Goal: Browse casually

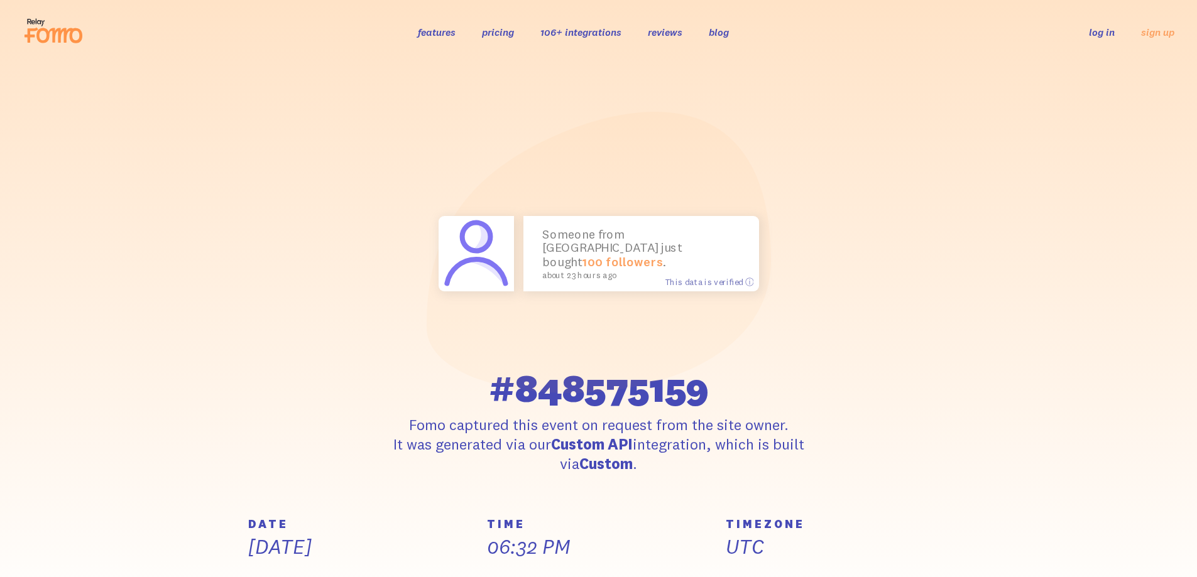
click at [896, 250] on div "Someone from [GEOGRAPHIC_DATA] just bought 100 followers . about 23 hours ago T…" at bounding box center [599, 291] width 716 height 364
click at [48, 48] on link at bounding box center [54, 32] width 62 height 34
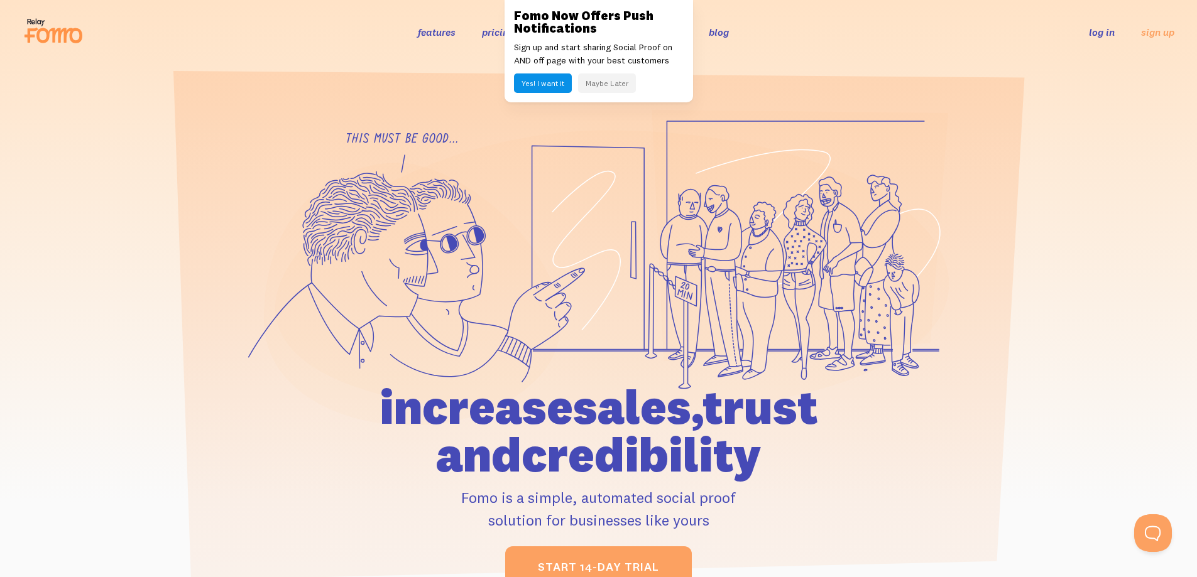
click at [607, 82] on button "Maybe Later" at bounding box center [607, 83] width 58 height 19
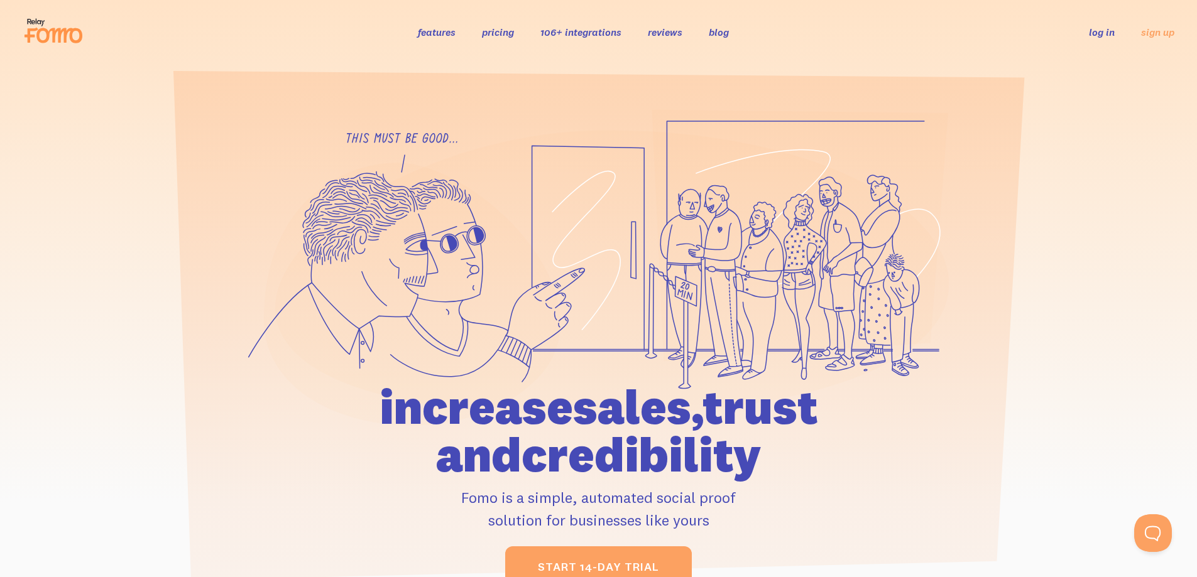
drag, startPoint x: 677, startPoint y: 414, endPoint x: 856, endPoint y: 420, distance: 179.8
click at [844, 420] on h1 "increase sales, trust and credibility" at bounding box center [599, 430] width 582 height 95
click at [882, 418] on h1 "increase sales, trust and credibility" at bounding box center [599, 430] width 582 height 95
drag, startPoint x: 317, startPoint y: 398, endPoint x: 902, endPoint y: 440, distance: 587.0
click at [902, 440] on div at bounding box center [599, 348] width 716 height 479
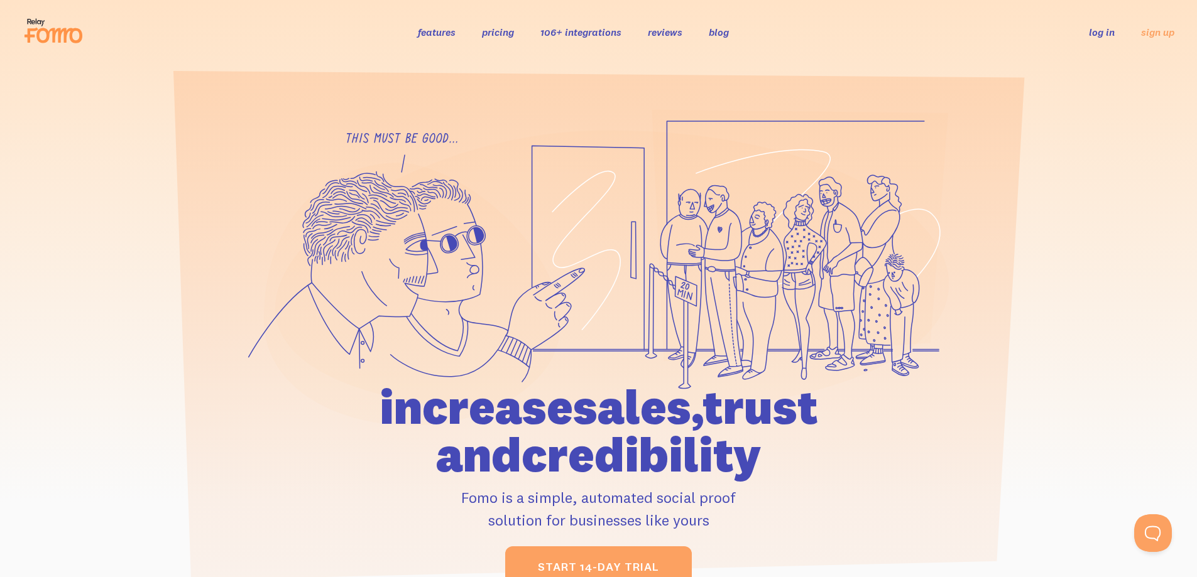
click at [655, 435] on h1 "increase sales, trust and credibility" at bounding box center [599, 430] width 582 height 95
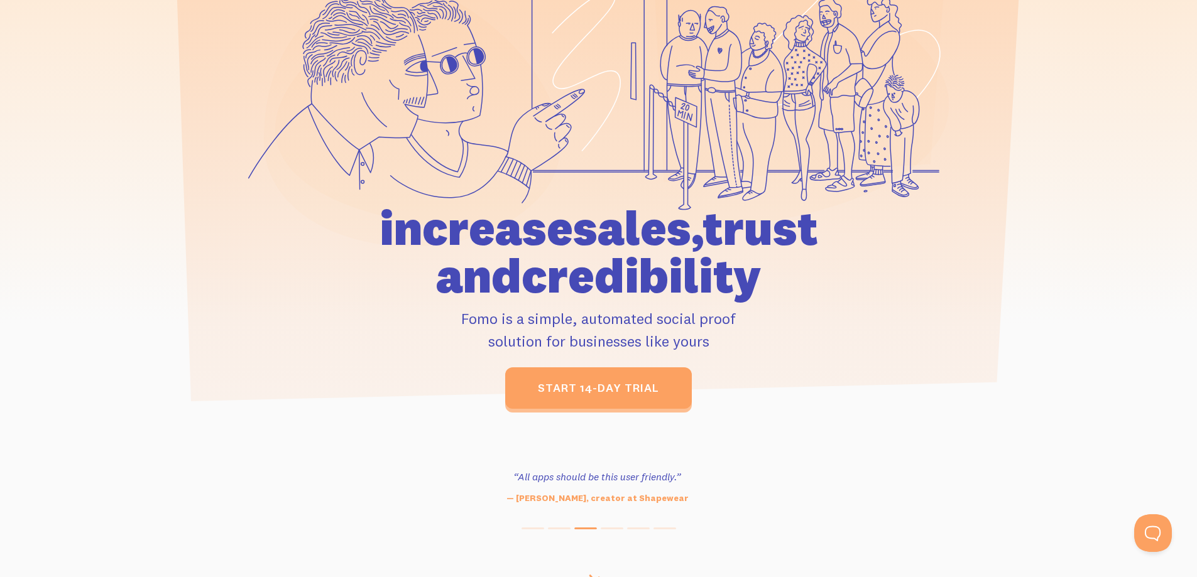
scroll to position [209, 0]
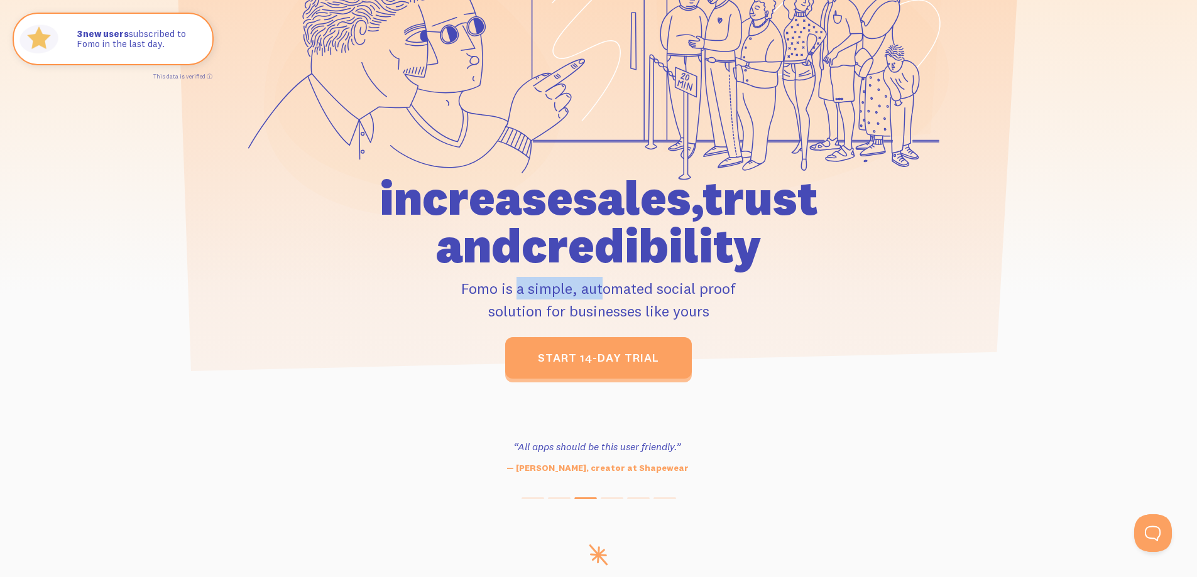
drag, startPoint x: 441, startPoint y: 281, endPoint x: 562, endPoint y: 286, distance: 121.4
click at [554, 288] on p "Fomo is a simple, automated social proof solution for businesses like yours" at bounding box center [599, 299] width 582 height 45
click at [569, 285] on p "Fomo is a simple, automated social proof solution for businesses like yours" at bounding box center [599, 299] width 582 height 45
drag, startPoint x: 741, startPoint y: 293, endPoint x: 488, endPoint y: 300, distance: 252.7
click at [488, 300] on p "Fomo is a simple, automated social proof solution for businesses like yours" at bounding box center [599, 299] width 582 height 45
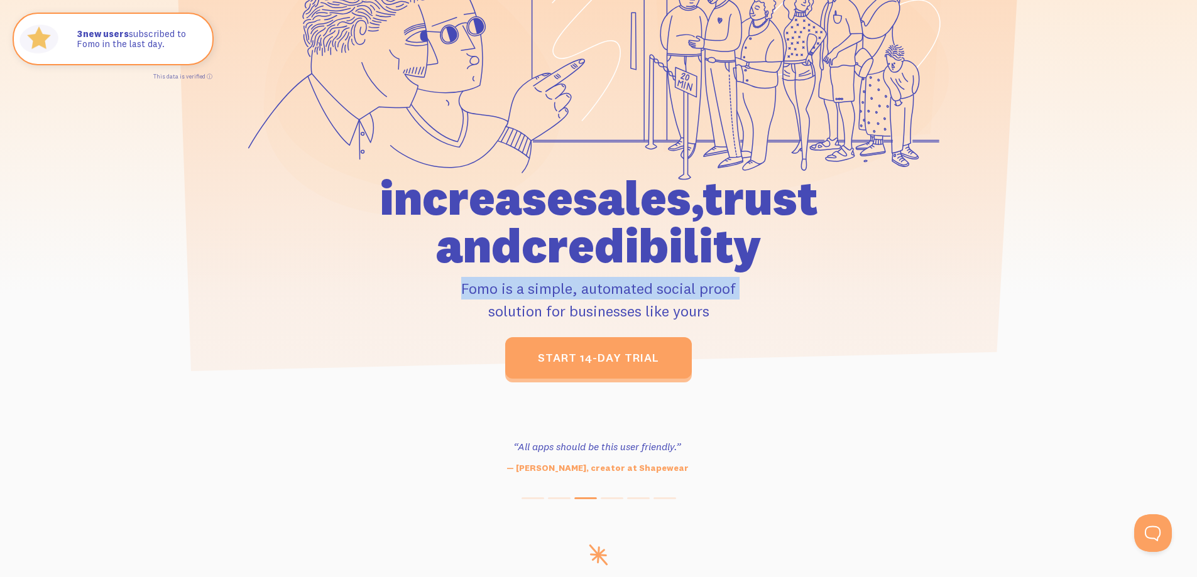
click at [466, 306] on p "Fomo is a simple, automated social proof solution for businesses like yours" at bounding box center [599, 299] width 582 height 45
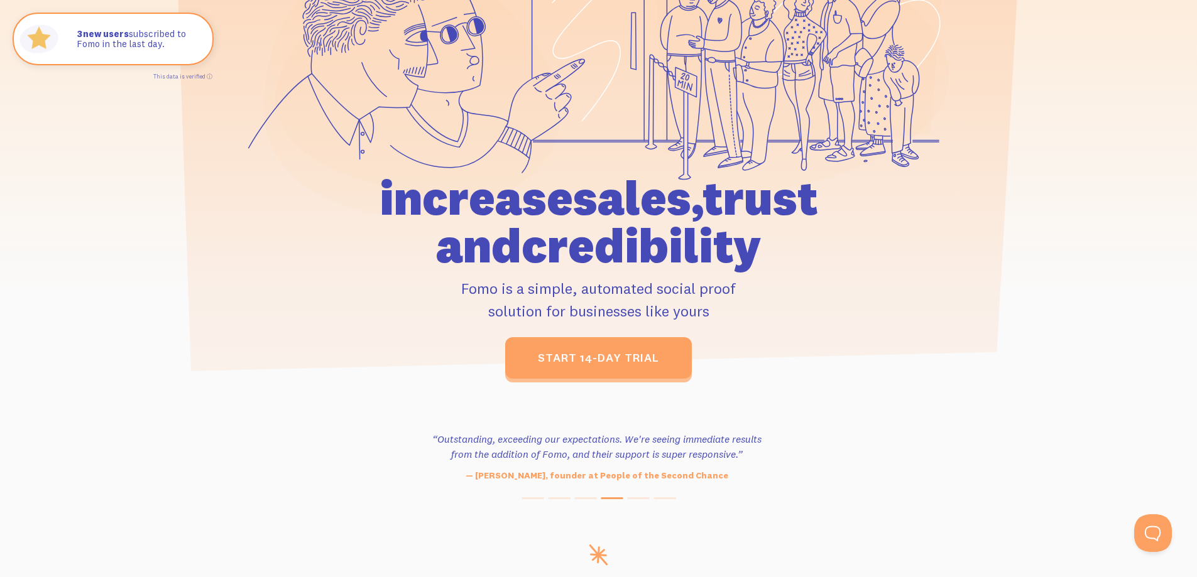
drag, startPoint x: 450, startPoint y: 286, endPoint x: 725, endPoint y: 308, distance: 275.4
click at [723, 308] on p "Fomo is a simple, automated social proof solution for businesses like yours" at bounding box center [599, 299] width 582 height 45
click at [730, 308] on p "Fomo is a simple, automated social proof solution for businesses like yours" at bounding box center [599, 299] width 582 height 45
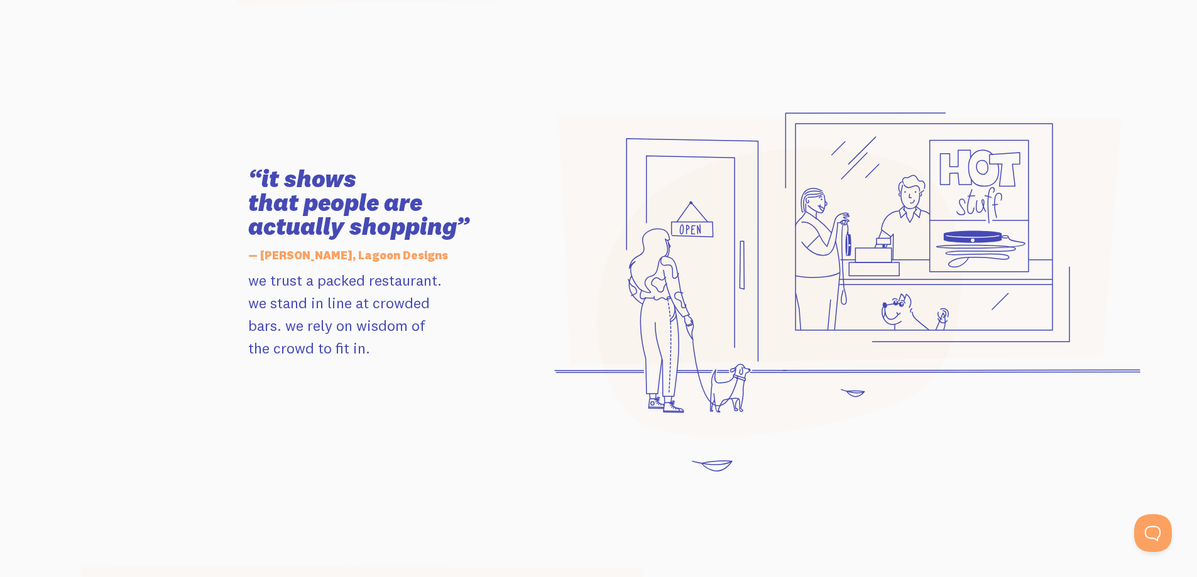
scroll to position [1256, 0]
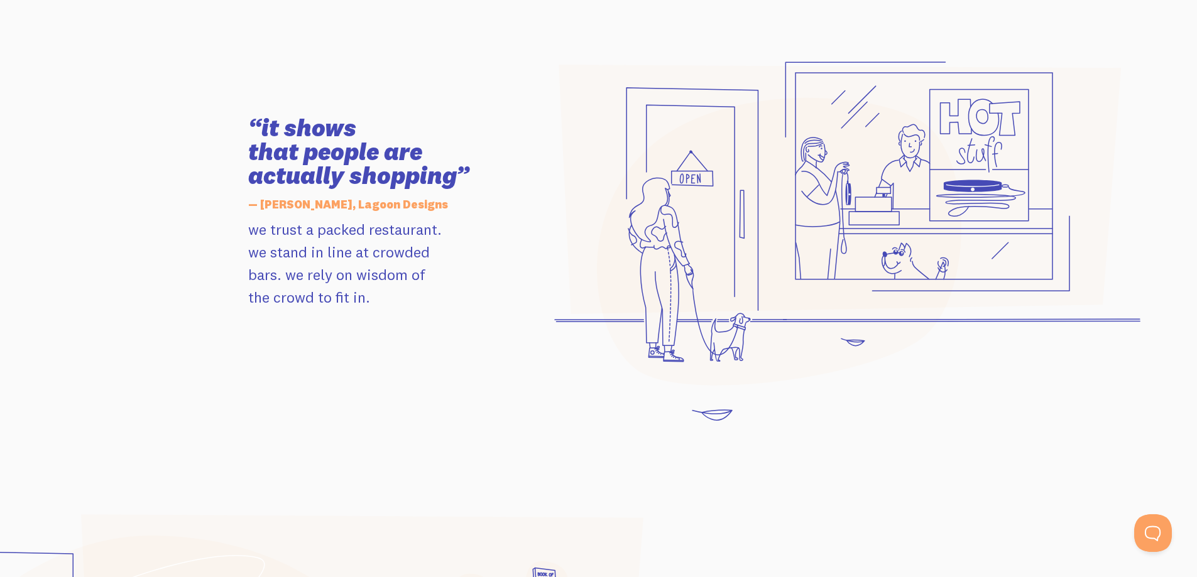
drag, startPoint x: 258, startPoint y: 128, endPoint x: 503, endPoint y: 181, distance: 251.2
click at [500, 182] on h3 "“it shows that people are actually shopping”" at bounding box center [389, 152] width 283 height 72
click at [503, 181] on h3 "“it shows that people are actually shopping”" at bounding box center [389, 152] width 283 height 72
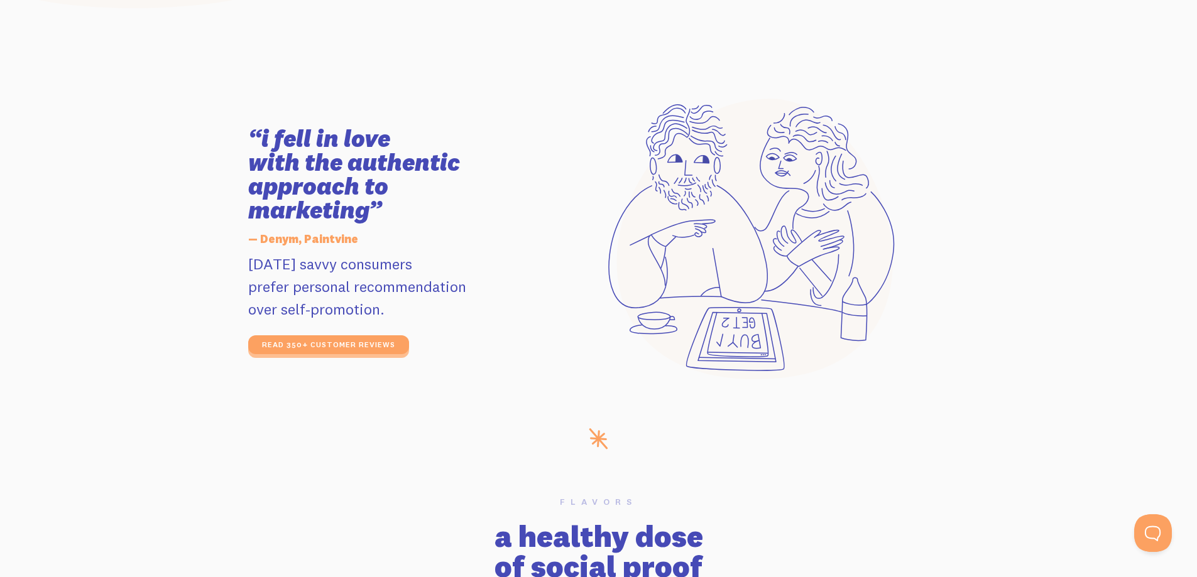
scroll to position [2345, 0]
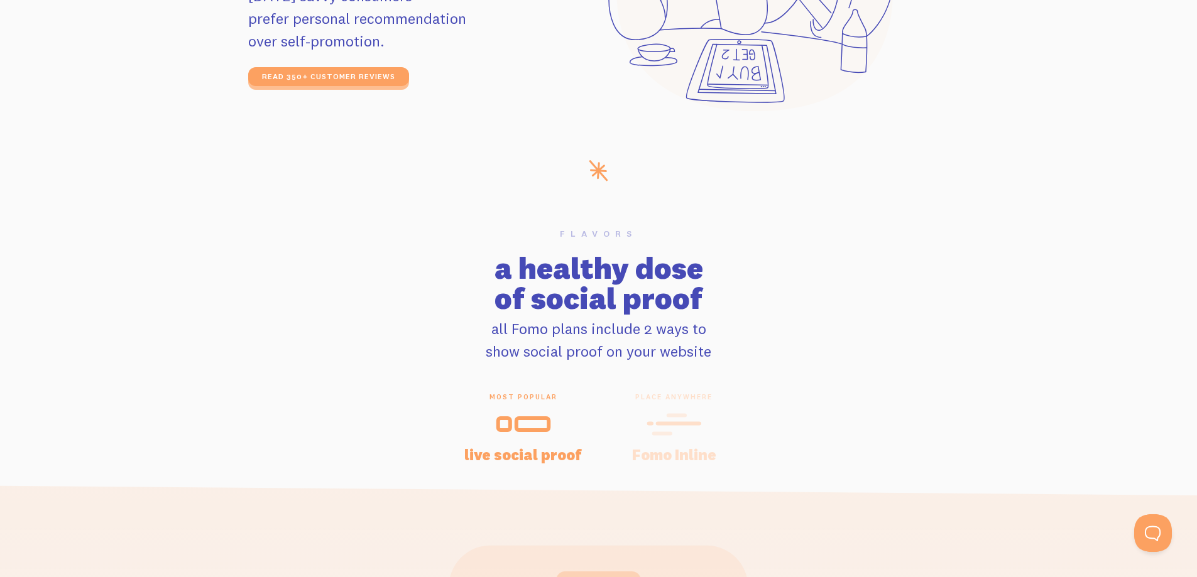
drag, startPoint x: 489, startPoint y: 262, endPoint x: 828, endPoint y: 295, distance: 340.2
click at [797, 291] on h2 "a healthy dose of social proof" at bounding box center [598, 283] width 1197 height 60
click at [831, 295] on h2 "a healthy dose of social proof" at bounding box center [598, 283] width 1197 height 60
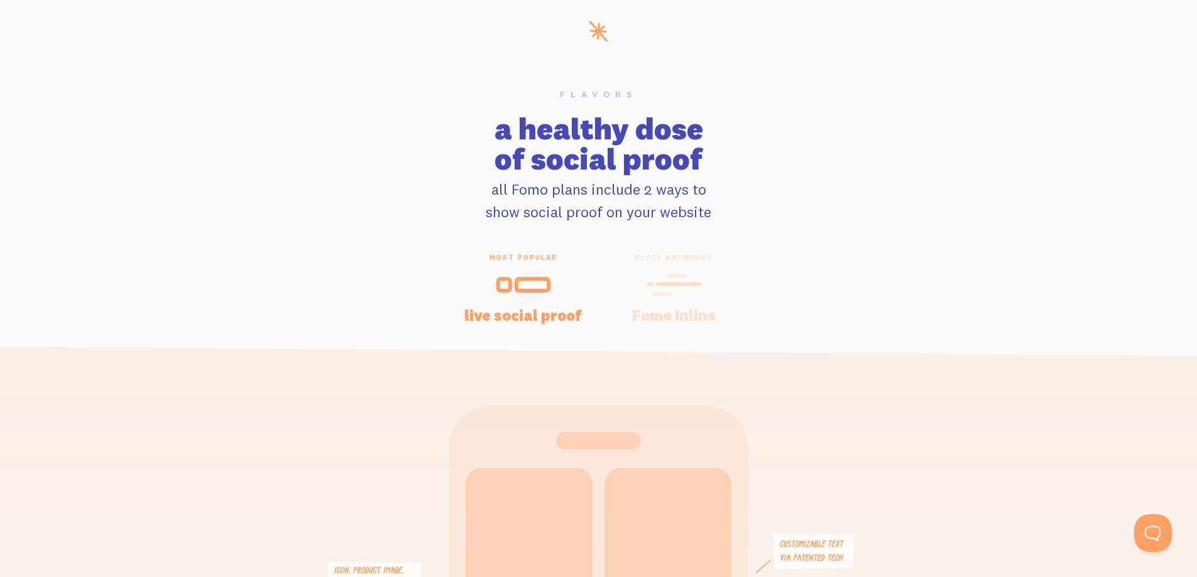
scroll to position [2639, 0]
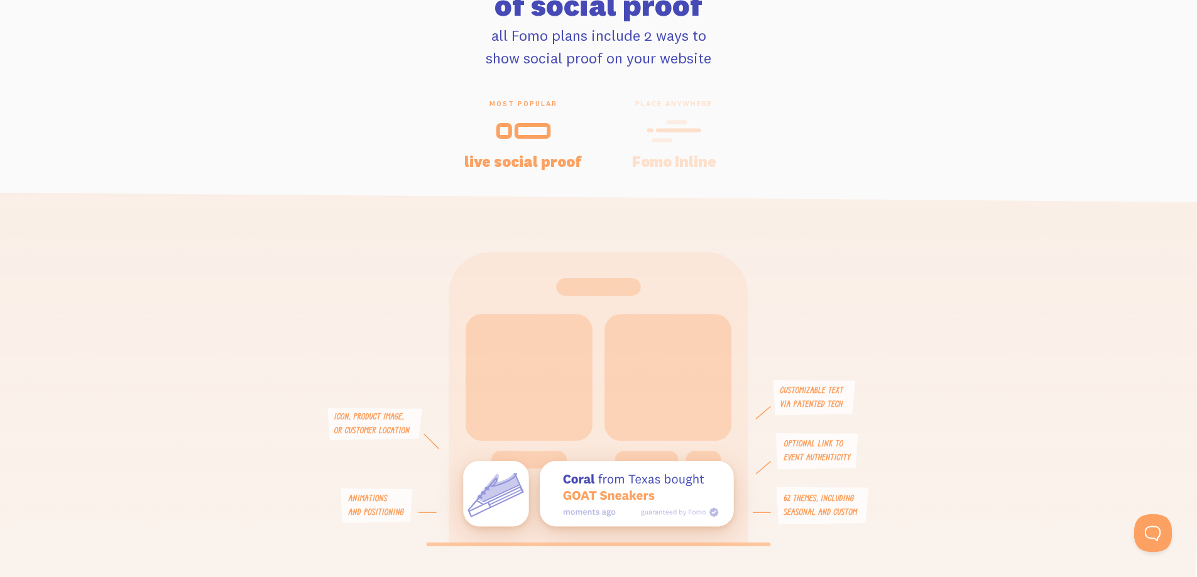
click at [690, 157] on h4 "Fomo Inline" at bounding box center [674, 161] width 121 height 15
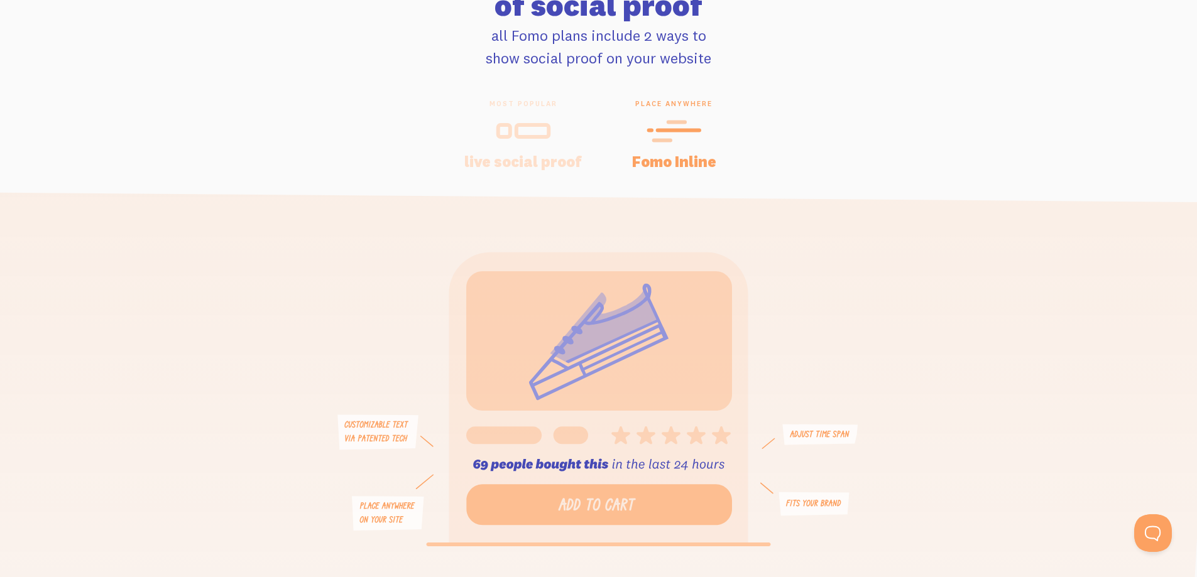
click at [516, 142] on icon at bounding box center [523, 131] width 55 height 28
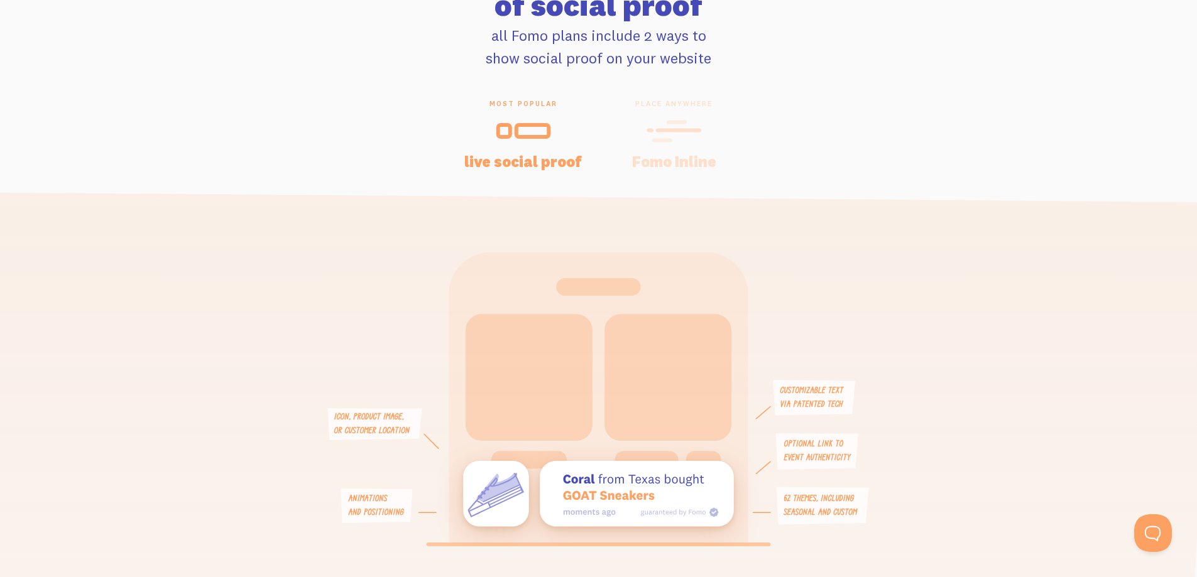
click at [665, 141] on icon at bounding box center [668, 132] width 31 height 18
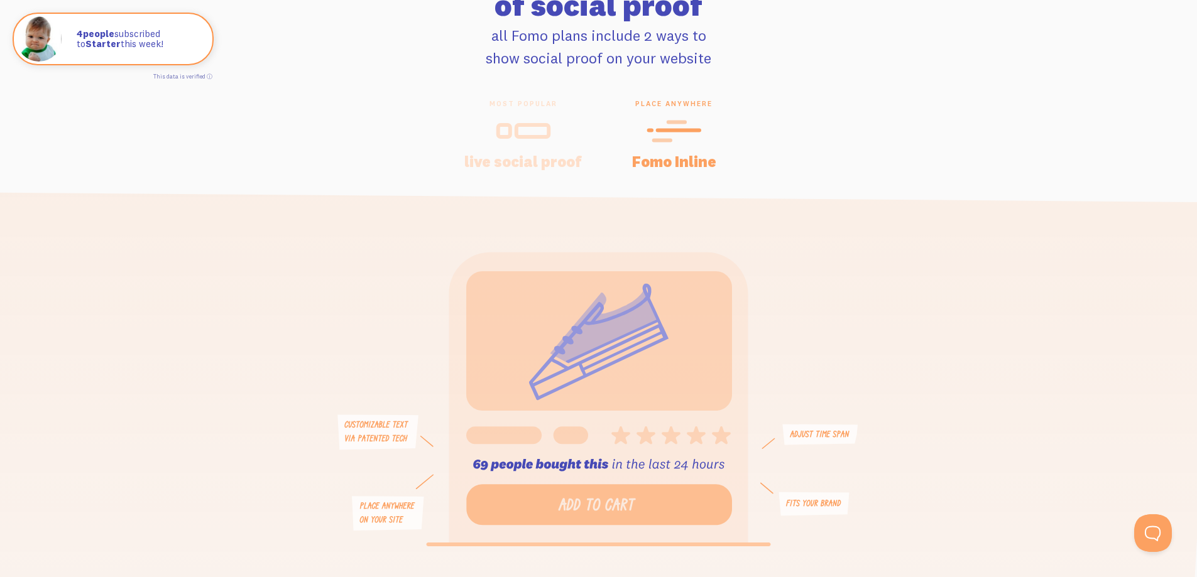
click at [518, 137] on icon at bounding box center [532, 131] width 32 height 12
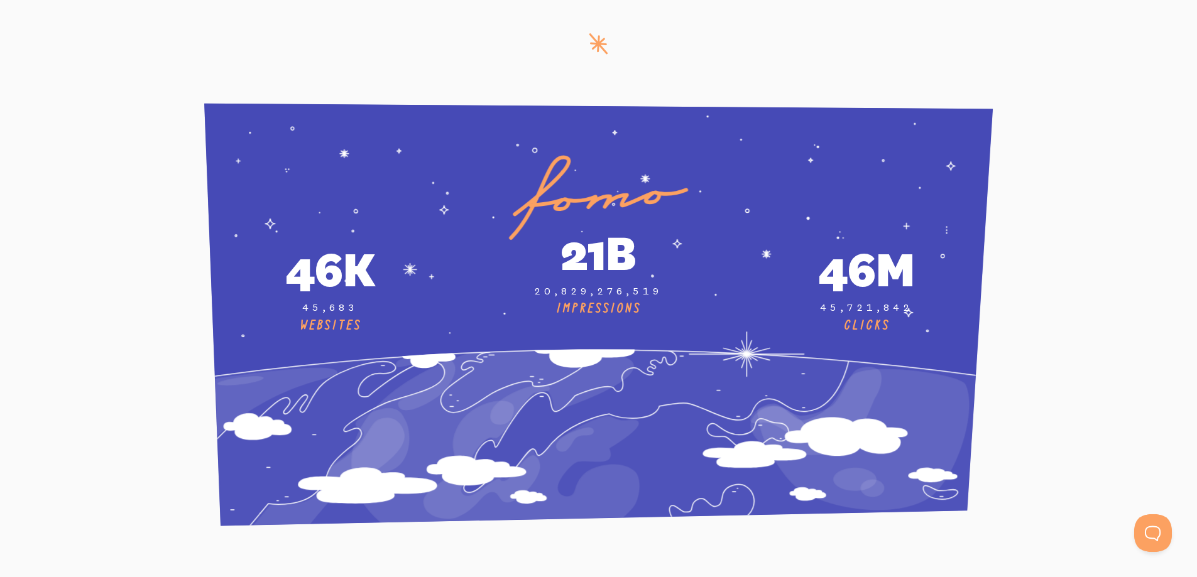
scroll to position [4565, 0]
